Goal: Information Seeking & Learning: Learn about a topic

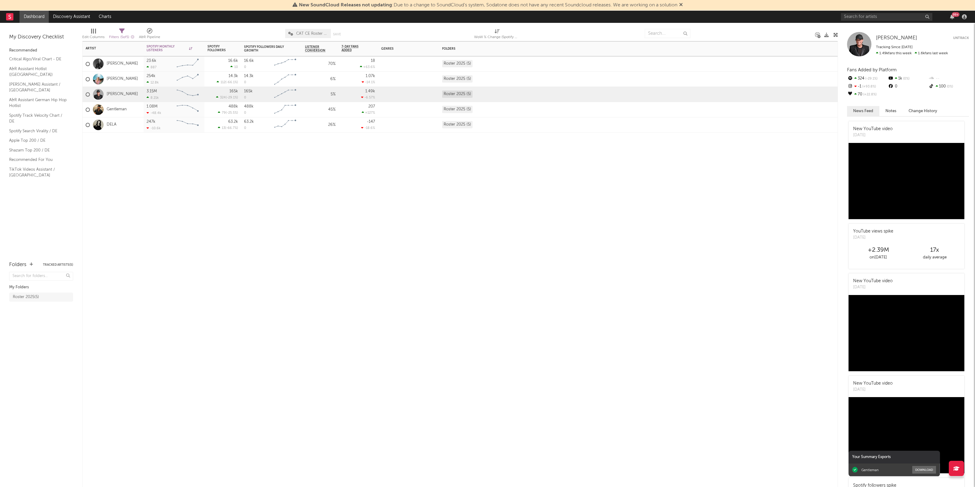
click at [494, 281] on div "Artist Notifications Spotify Monthly Listeners 7d Change WoW % Change Spotify F…" at bounding box center [460, 264] width 756 height 446
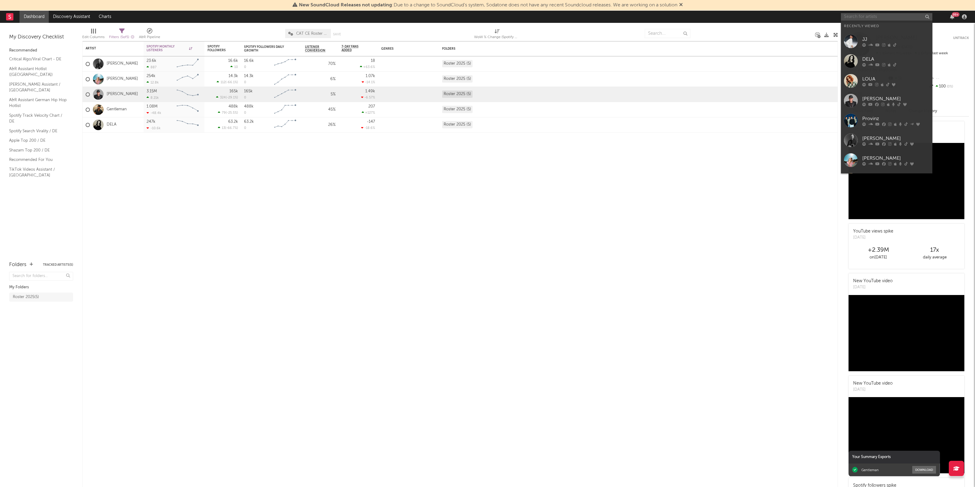
click at [878, 16] on input "text" at bounding box center [886, 17] width 91 height 8
click at [878, 42] on div "JJ" at bounding box center [896, 39] width 67 height 7
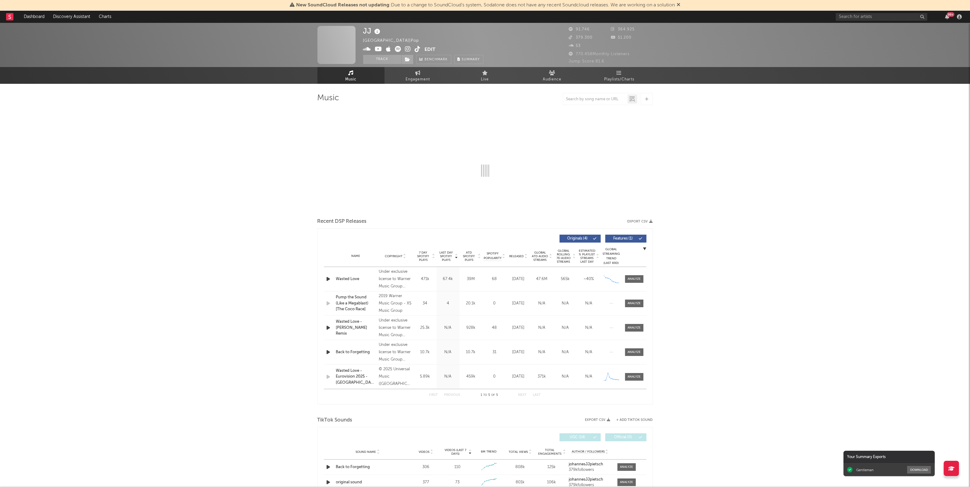
select select "6m"
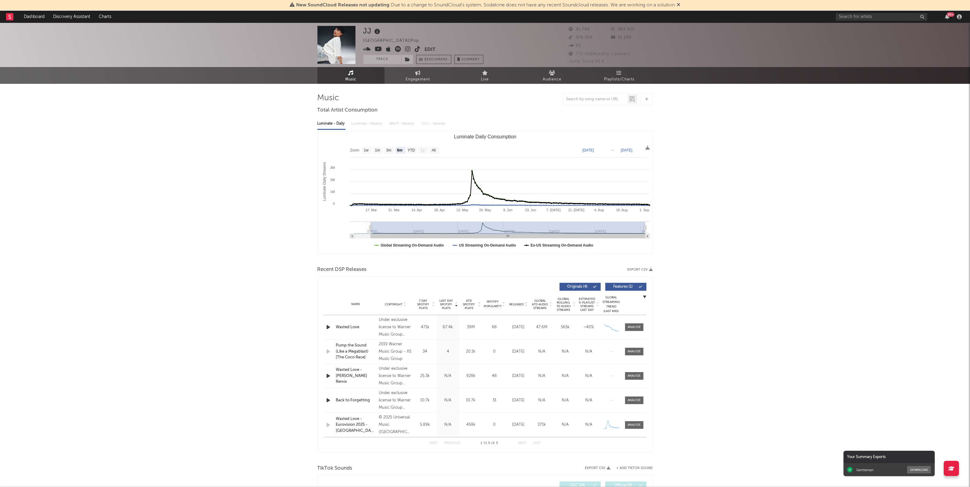
click at [715, 156] on div "JJ Austria | Pop Edit Track Benchmark Summary 91.746 364.925 379.300 51.200 53 …" at bounding box center [485, 483] width 970 height 921
click at [680, 215] on div "JJ Austria | Pop Edit Track Benchmark Summary 91.746 364.925 379.300 51.200 53 …" at bounding box center [485, 483] width 970 height 921
click at [738, 332] on div "JJ Austria | Pop Edit Track Benchmark Summary 91.746 364.925 379.300 51.200 53 …" at bounding box center [485, 483] width 970 height 921
click at [702, 360] on div "JJ Austria | Pop Edit Track Benchmark Summary 91.746 364.925 379.300 51.200 53 …" at bounding box center [485, 483] width 970 height 921
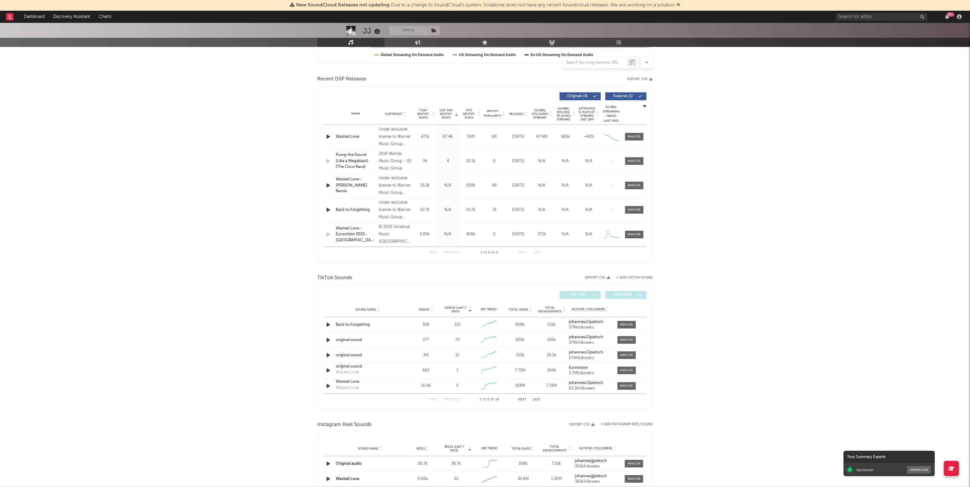
scroll to position [229, 0]
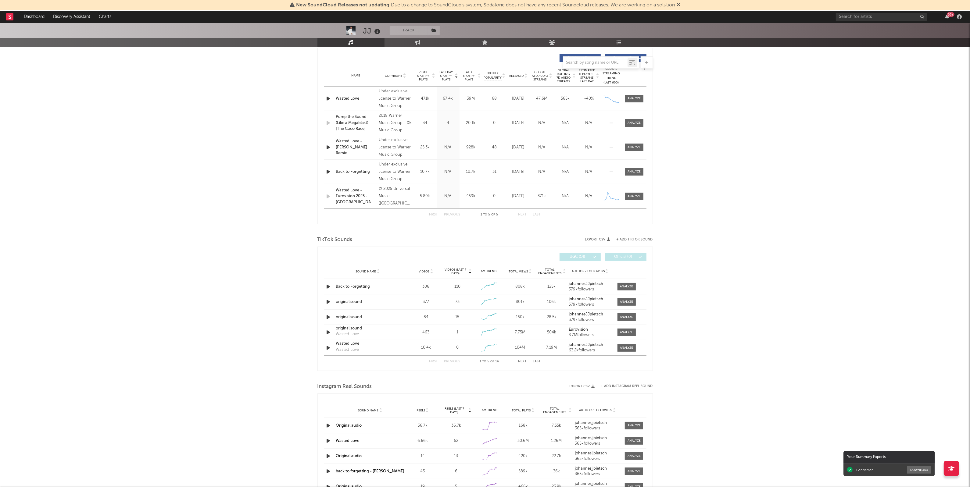
click at [740, 294] on div "JJ Track Austria | Pop Edit Track Benchmark Summary 91.746 364.925 379.300 51.2…" at bounding box center [485, 254] width 970 height 921
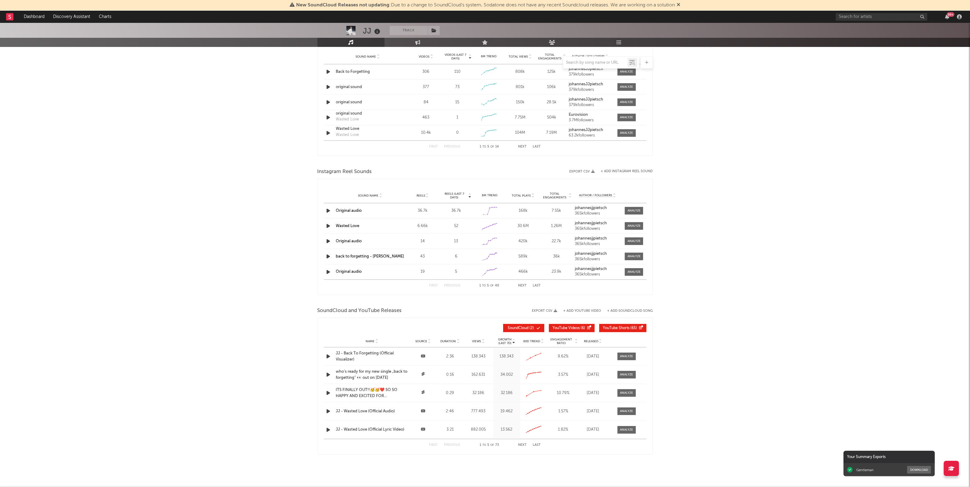
scroll to position [457, 0]
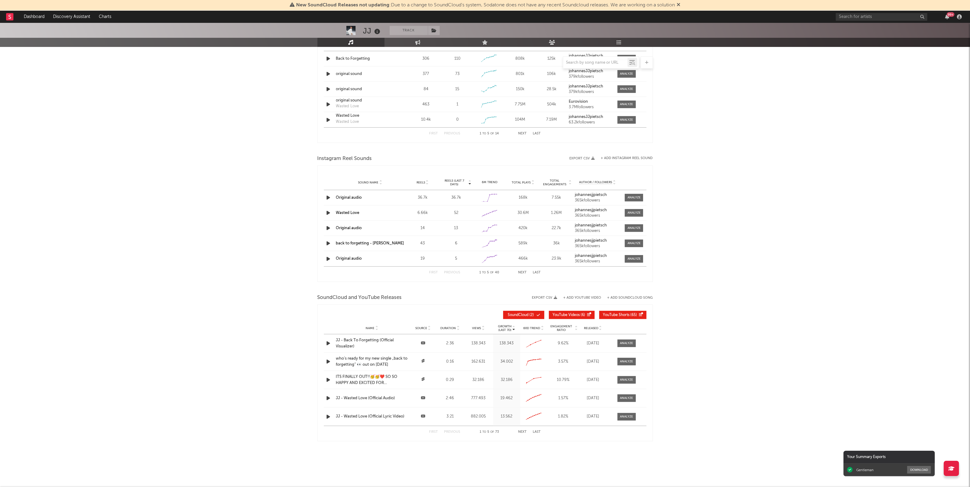
click at [703, 337] on div "JJ Track Austria | Pop Edit Track Benchmark Summary 91.746 364.925 379.300 51.2…" at bounding box center [485, 26] width 970 height 921
drag, startPoint x: 569, startPoint y: 344, endPoint x: 555, endPoint y: 345, distance: 14.1
click at [555, 345] on div "9.62 %" at bounding box center [563, 343] width 29 height 6
copy div "9.62 %"
click at [769, 253] on div "JJ Track Austria | Pop Edit Track Benchmark Summary 91.746 364.925 379.300 51.2…" at bounding box center [485, 26] width 970 height 921
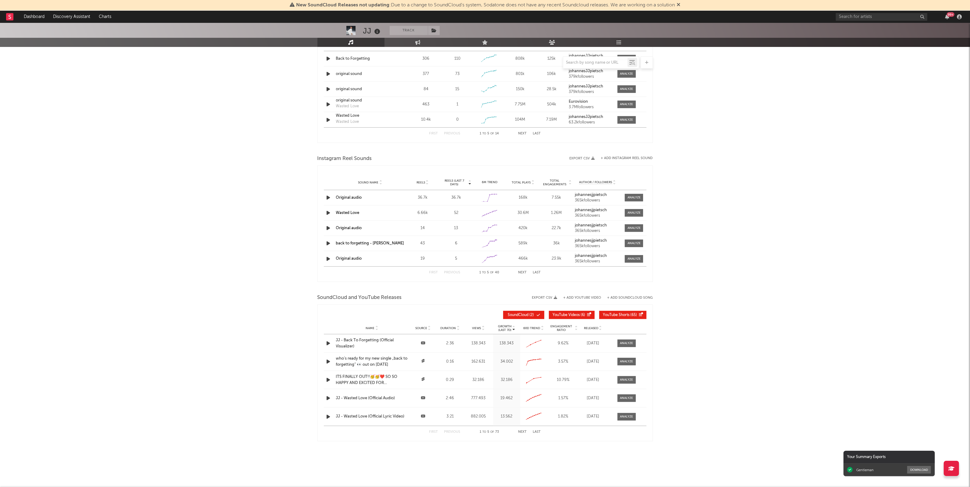
click at [484, 344] on div "138.343" at bounding box center [478, 343] width 27 height 6
copy div "138.343"
click at [711, 361] on div "JJ Track Austria | Pop Edit Track Benchmark Summary 91.746 364.925 379.300 51.2…" at bounding box center [485, 26] width 970 height 921
click at [731, 304] on div "JJ Track Austria | Pop Edit Track Benchmark Summary 91.746 364.925 379.300 51.2…" at bounding box center [485, 26] width 970 height 921
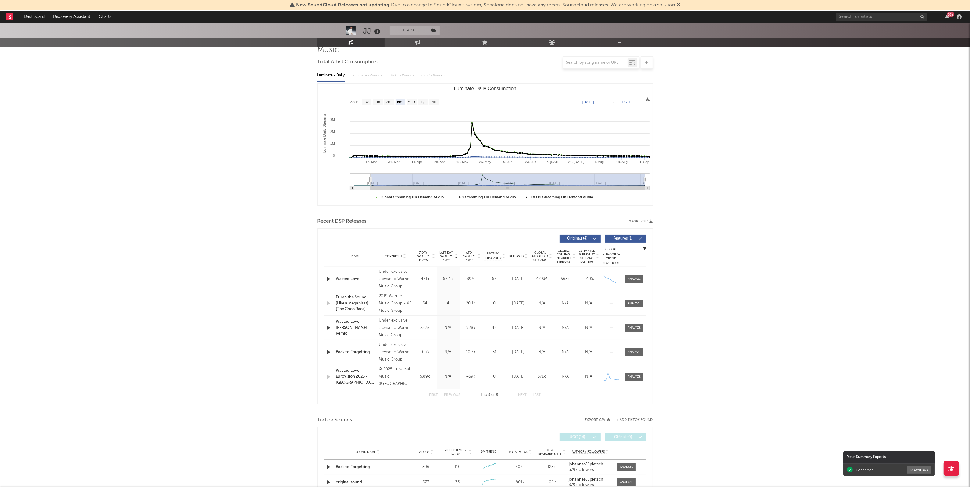
scroll to position [0, 0]
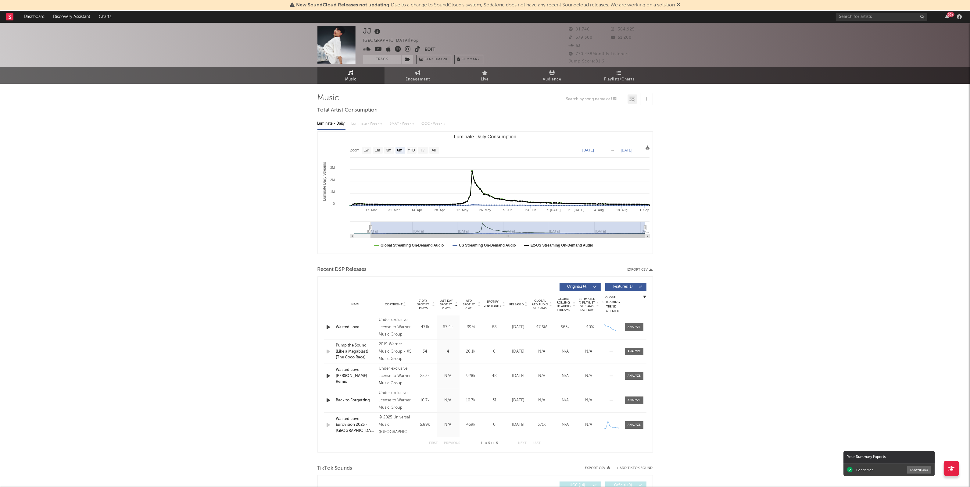
click at [763, 144] on div "JJ Austria | Pop Edit Track Benchmark Summary 91.746 364.925 379.300 51.200 53 …" at bounding box center [485, 483] width 970 height 921
click at [785, 315] on div "JJ Austria | Pop Edit Track Benchmark Summary 91.746 364.925 379.300 51.200 53 …" at bounding box center [485, 483] width 970 height 921
click at [213, 357] on div "JJ Austria | Pop Edit Track Benchmark Summary 91.746 364.925 379.300 51.200 53 …" at bounding box center [485, 483] width 970 height 921
click at [231, 269] on div "JJ Austria | Pop Edit Track Benchmark Summary 91.746 364.925 379.300 51.200 53 …" at bounding box center [485, 483] width 970 height 921
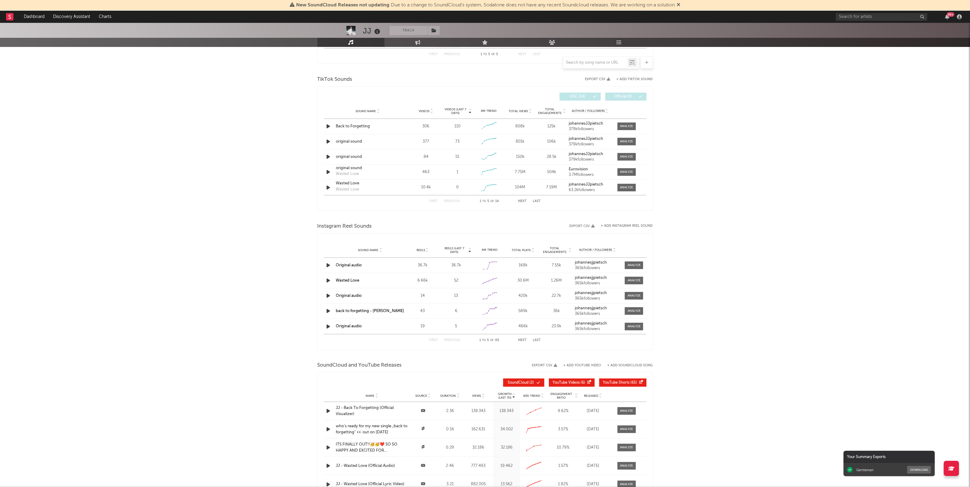
scroll to position [342, 0]
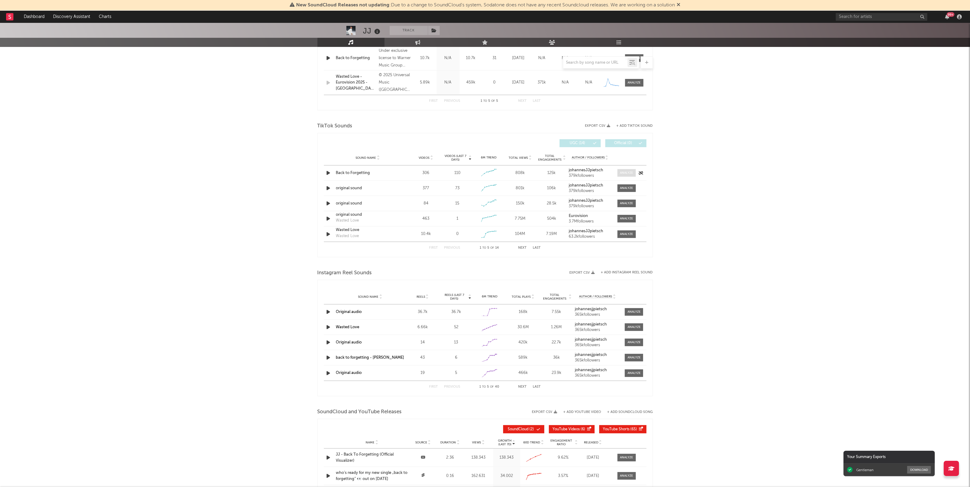
click at [626, 173] on div at bounding box center [626, 173] width 13 height 5
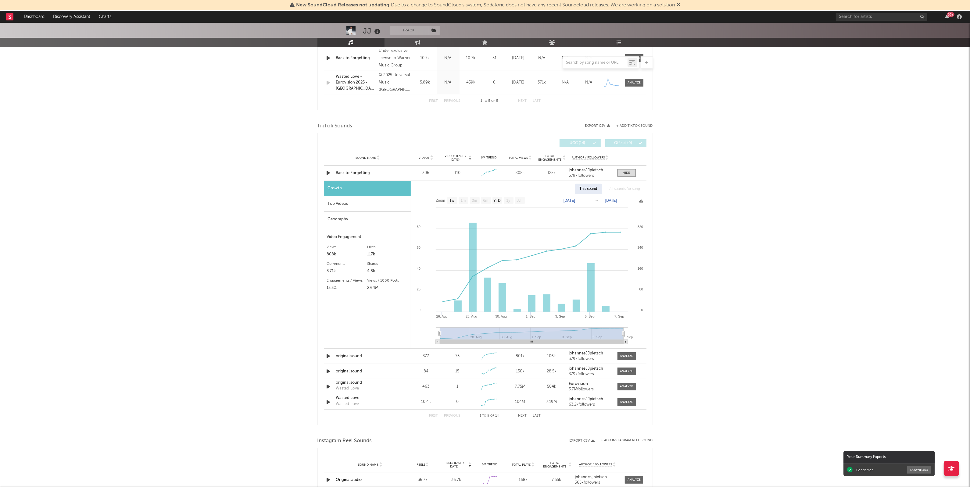
click at [351, 208] on div "Top Videos" at bounding box center [367, 204] width 87 height 16
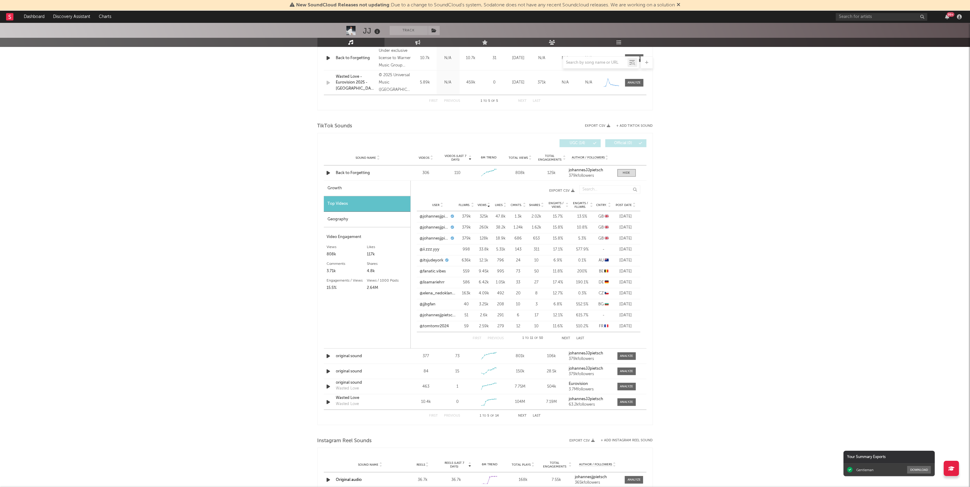
click at [632, 206] on icon at bounding box center [633, 206] width 3 height 2
click at [430, 218] on link "@itsjudeyork" at bounding box center [432, 217] width 24 height 6
